Goal: Task Accomplishment & Management: Manage account settings

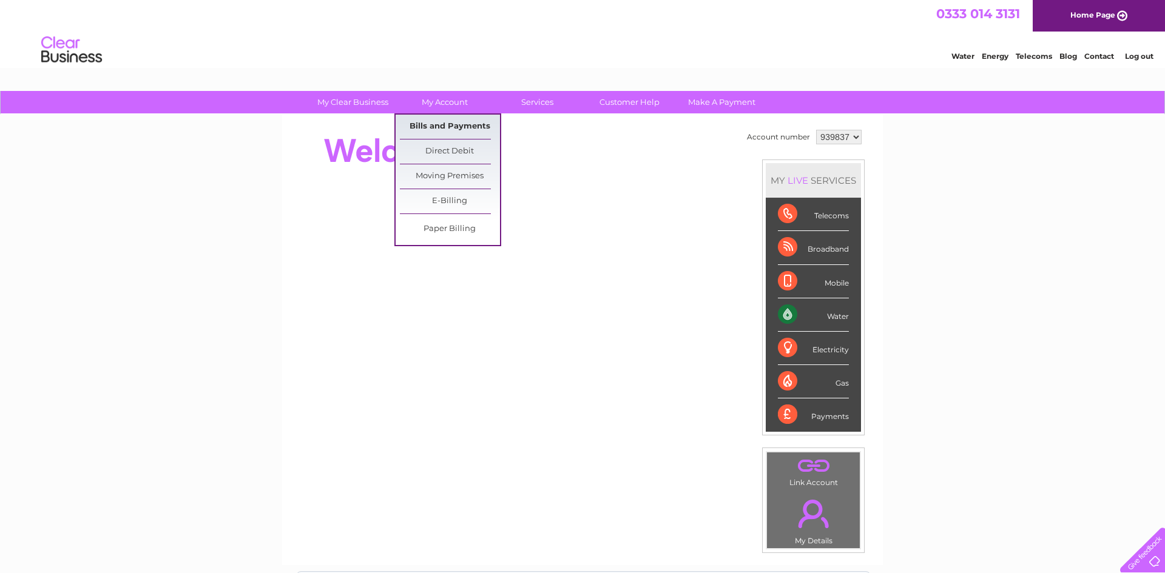
click at [437, 127] on link "Bills and Payments" at bounding box center [450, 127] width 100 height 24
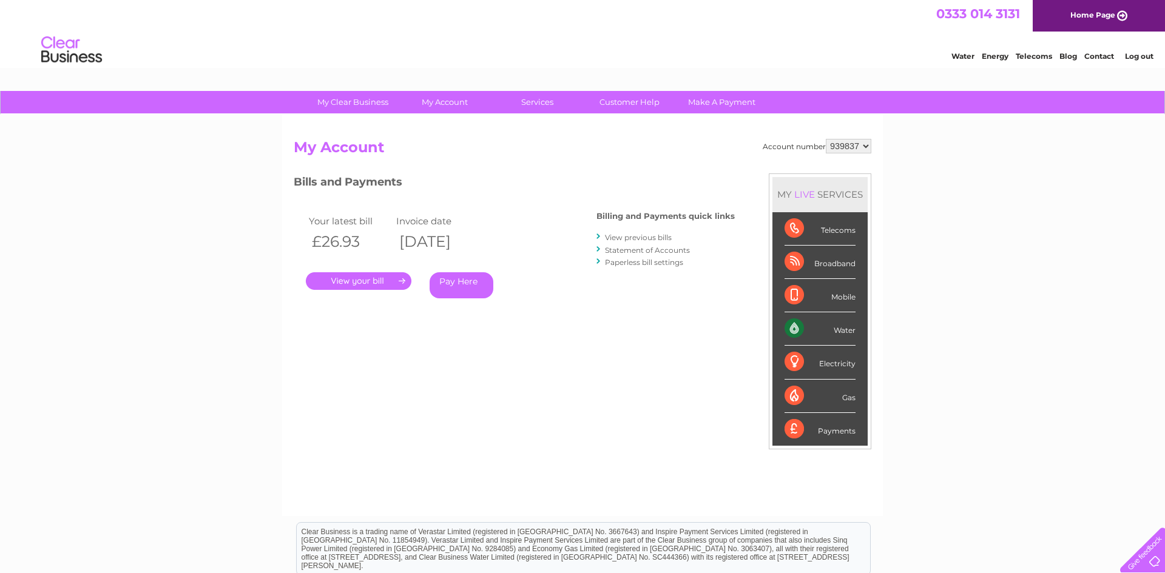
click at [350, 277] on link "." at bounding box center [359, 281] width 106 height 18
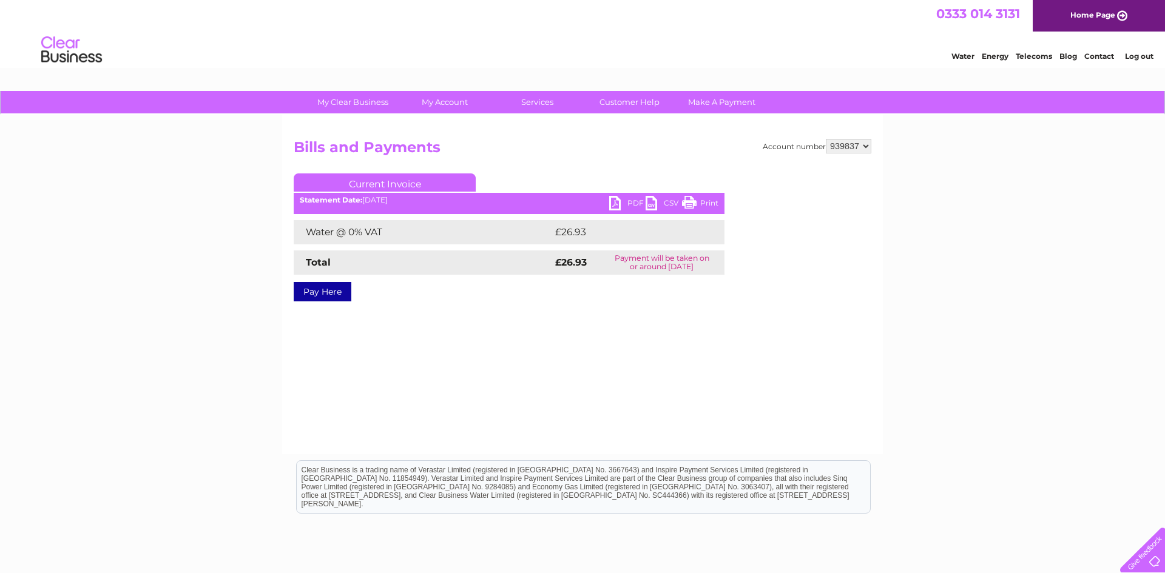
click at [615, 203] on link "PDF" at bounding box center [627, 205] width 36 height 18
